Goal: Transaction & Acquisition: Purchase product/service

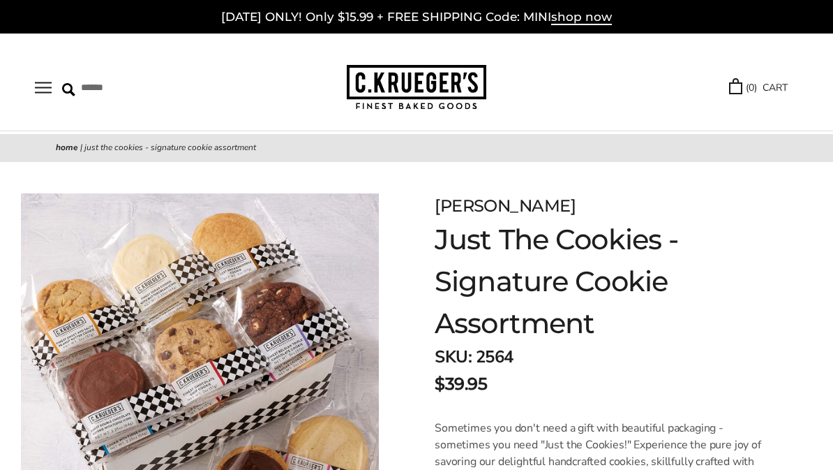
click at [161, 285] on img at bounding box center [200, 372] width 358 height 358
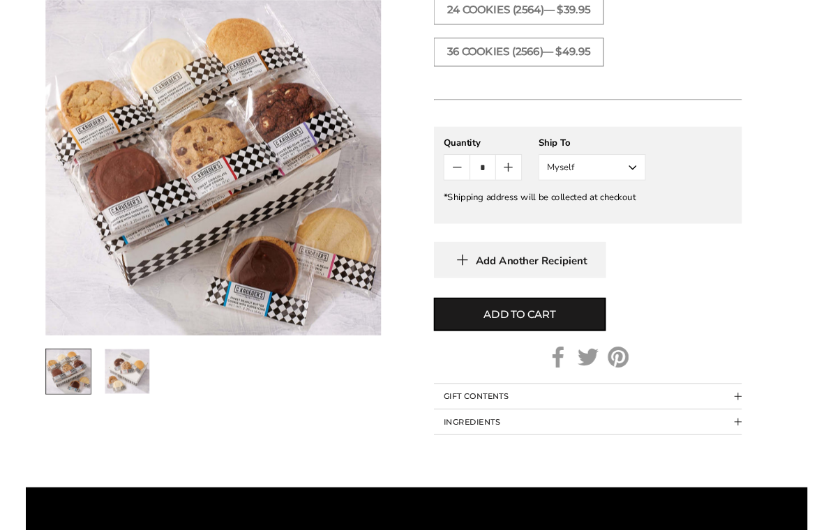
scroll to position [738, 0]
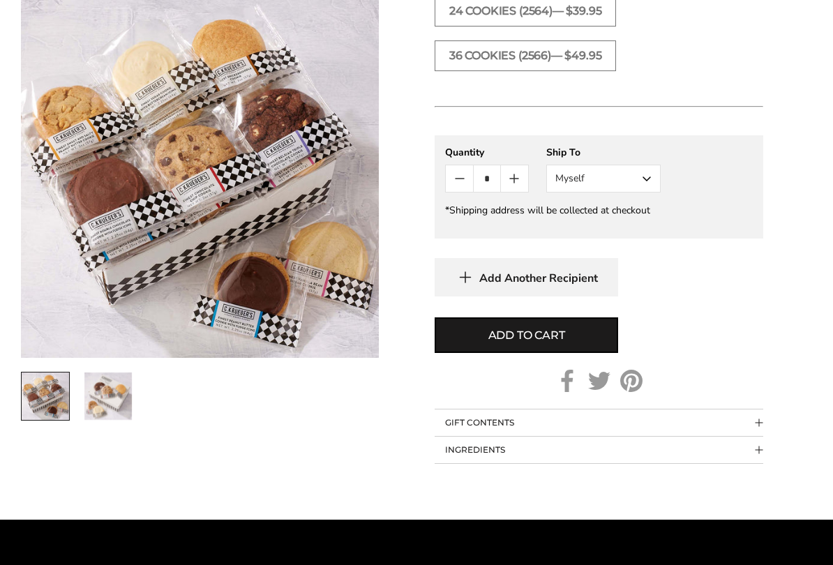
click at [647, 174] on button "Myself" at bounding box center [604, 179] width 114 height 28
click at [616, 228] on button "Other Recipient" at bounding box center [603, 230] width 113 height 25
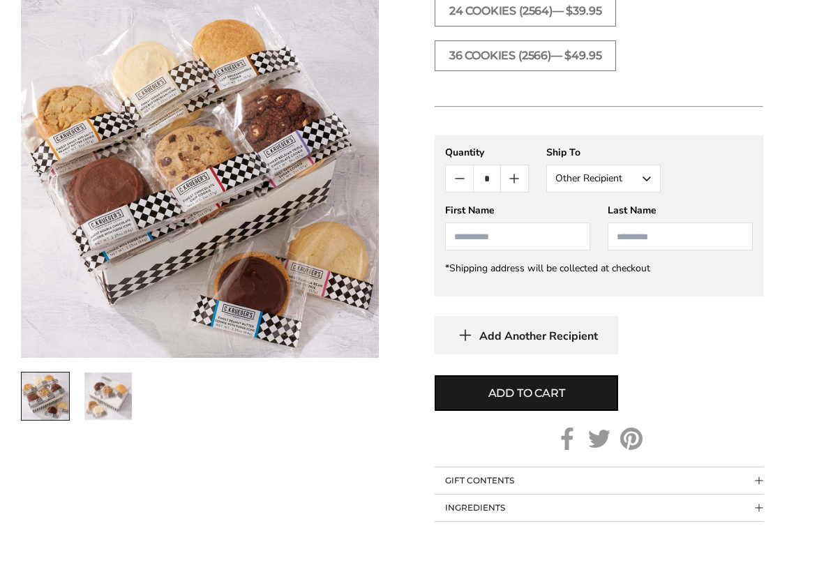
click at [454, 235] on input "First Name" at bounding box center [517, 237] width 145 height 28
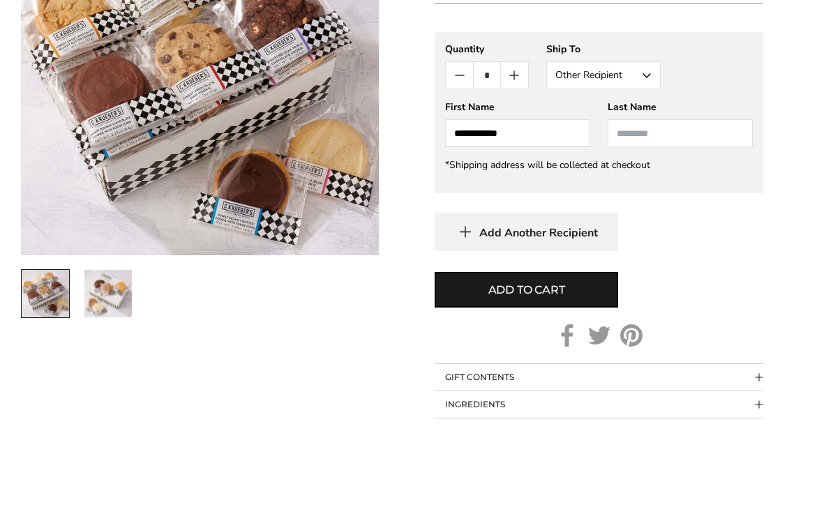
type input "**********"
click at [634, 223] on input "Last Name" at bounding box center [680, 237] width 145 height 28
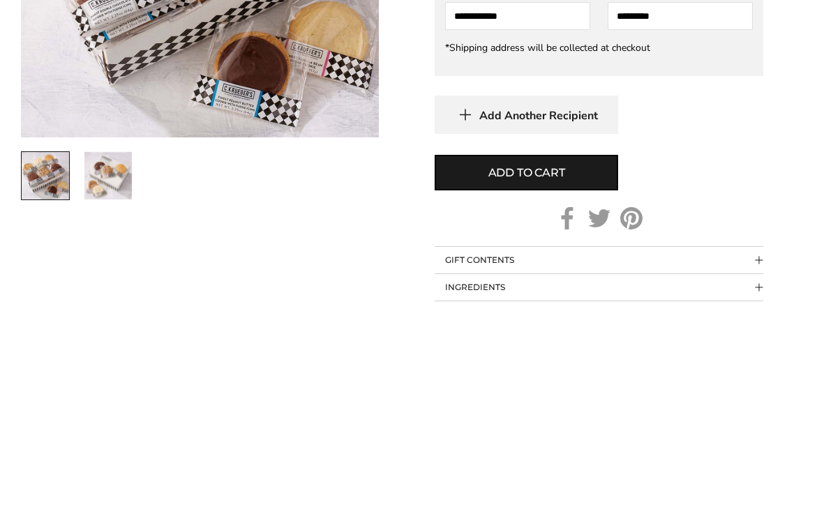
type input "*********"
click at [533, 385] on span "Add to cart" at bounding box center [527, 393] width 77 height 17
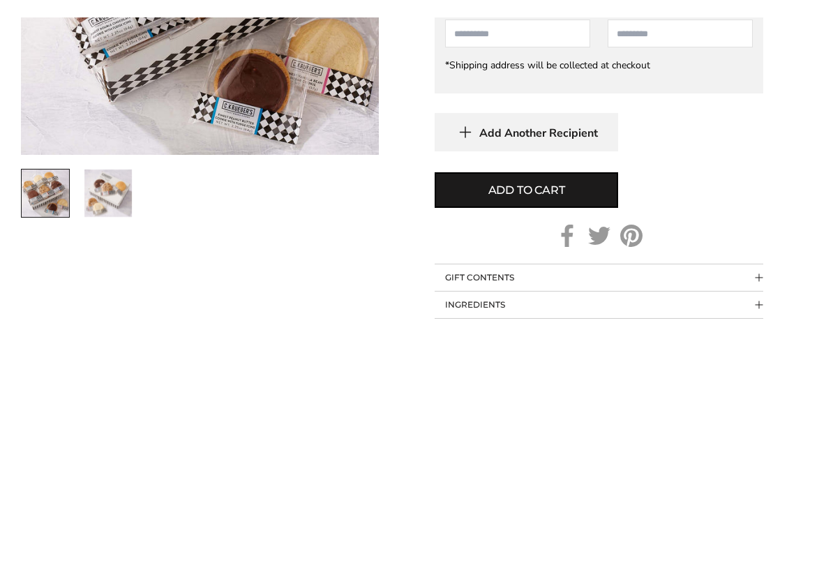
scroll to position [959, 0]
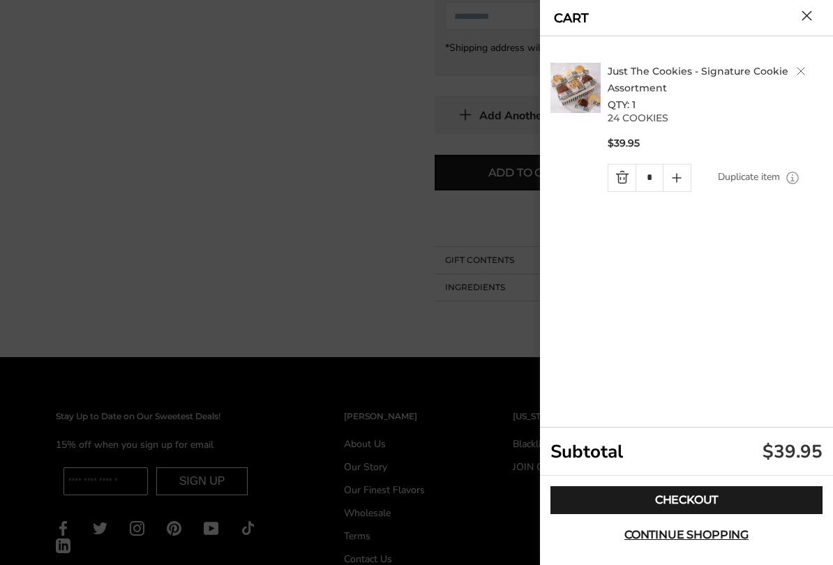
click at [699, 469] on link "Checkout" at bounding box center [687, 500] width 272 height 28
